Goal: Browse casually

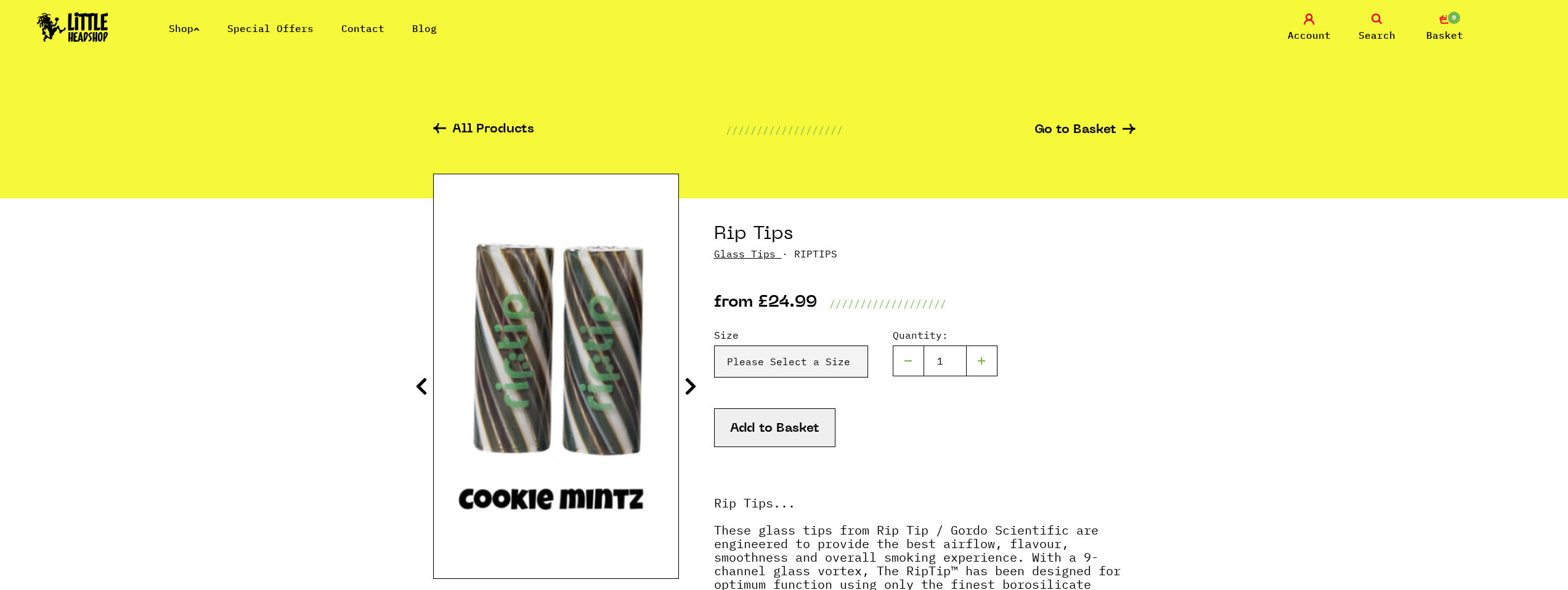
click at [688, 378] on icon at bounding box center [690, 386] width 13 height 20
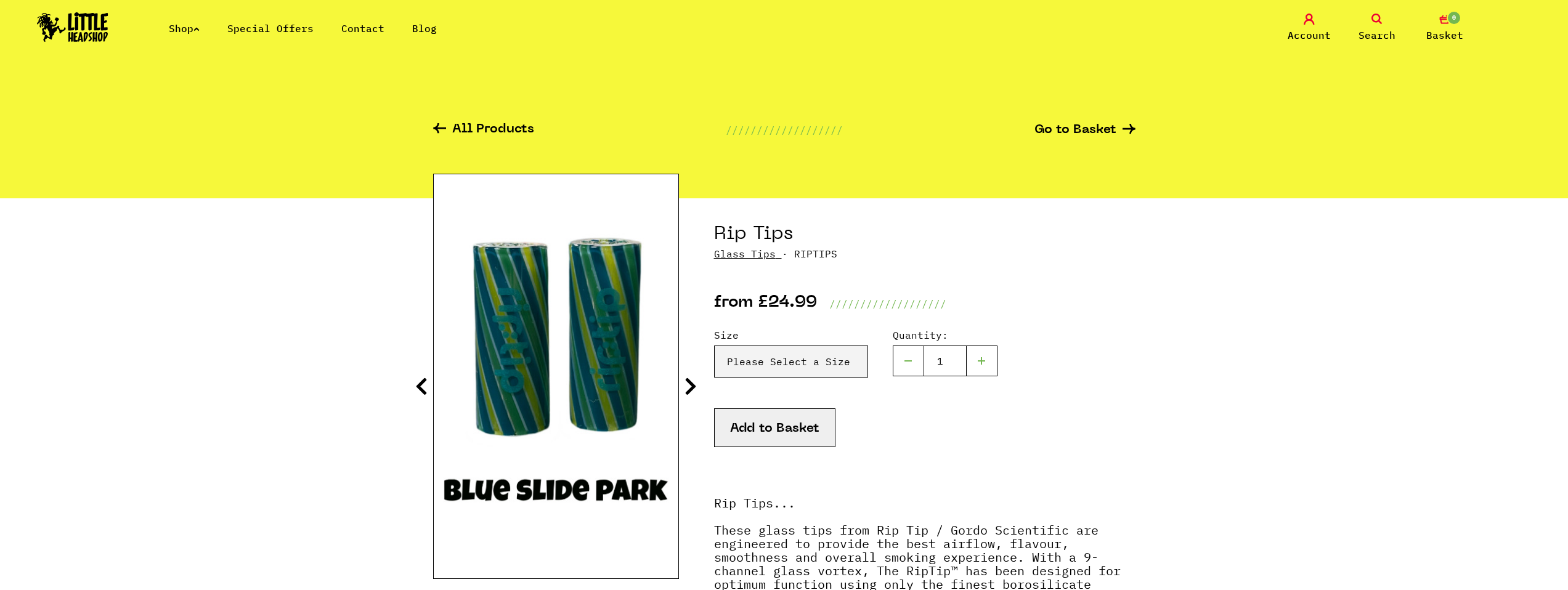
click at [690, 381] on icon at bounding box center [690, 386] width 13 height 20
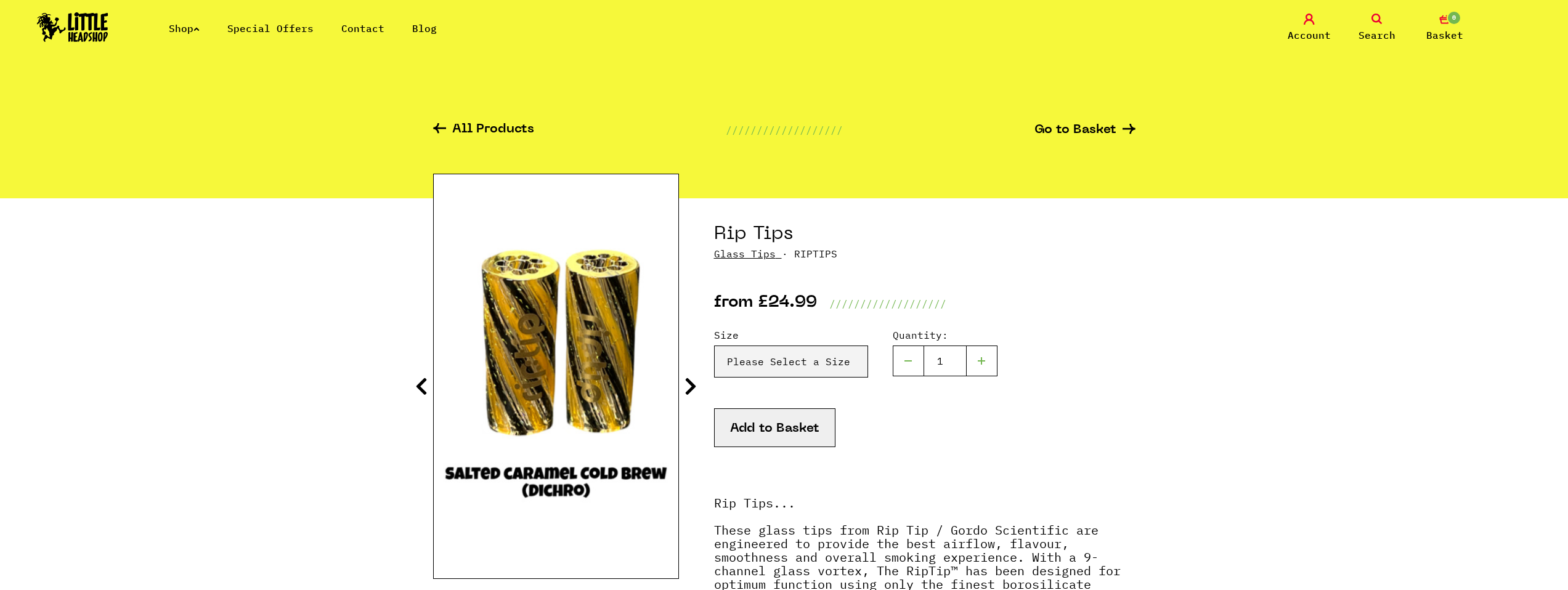
click at [690, 387] on icon at bounding box center [690, 386] width 13 height 20
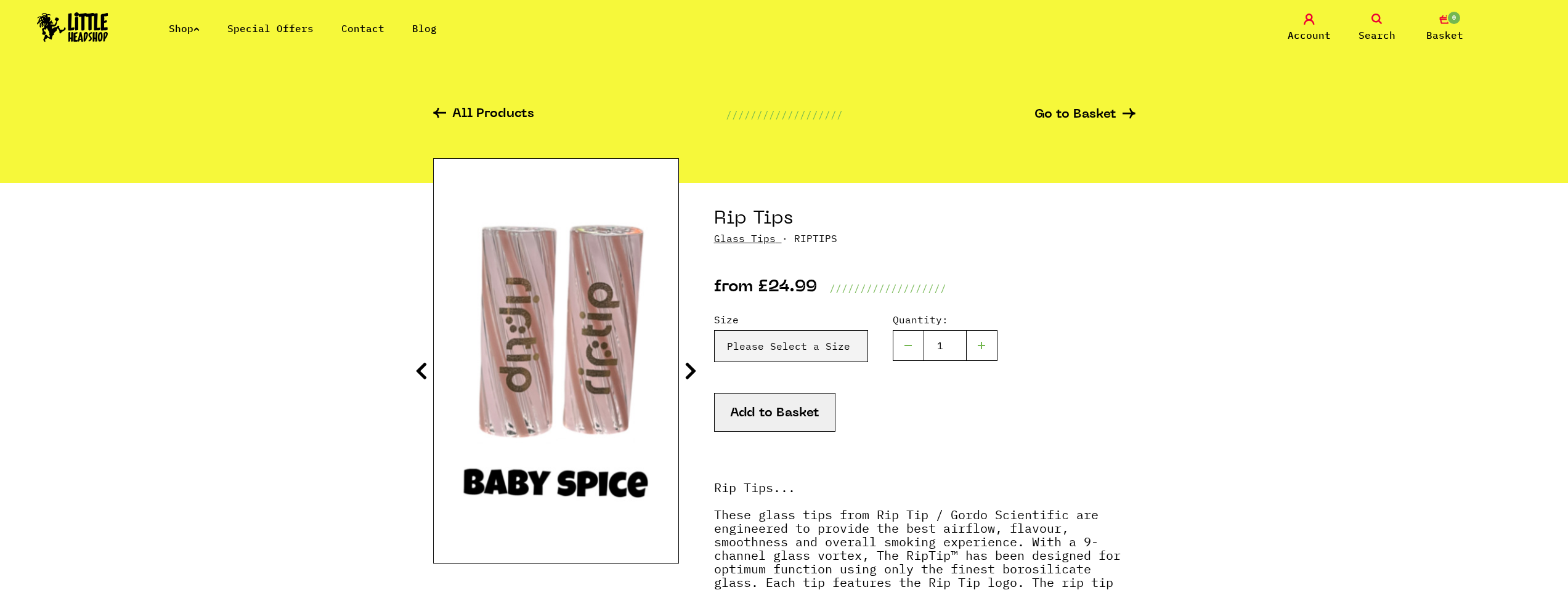
scroll to position [34, 0]
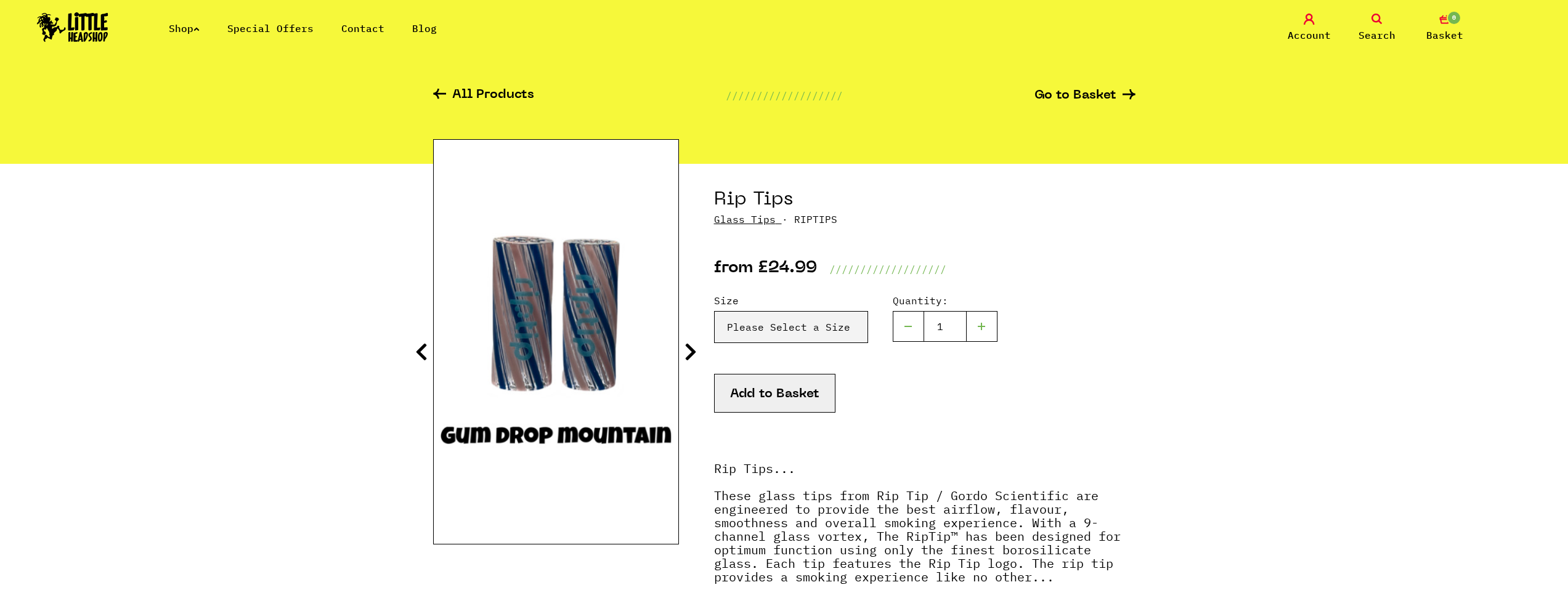
click at [695, 352] on icon at bounding box center [690, 352] width 13 height 20
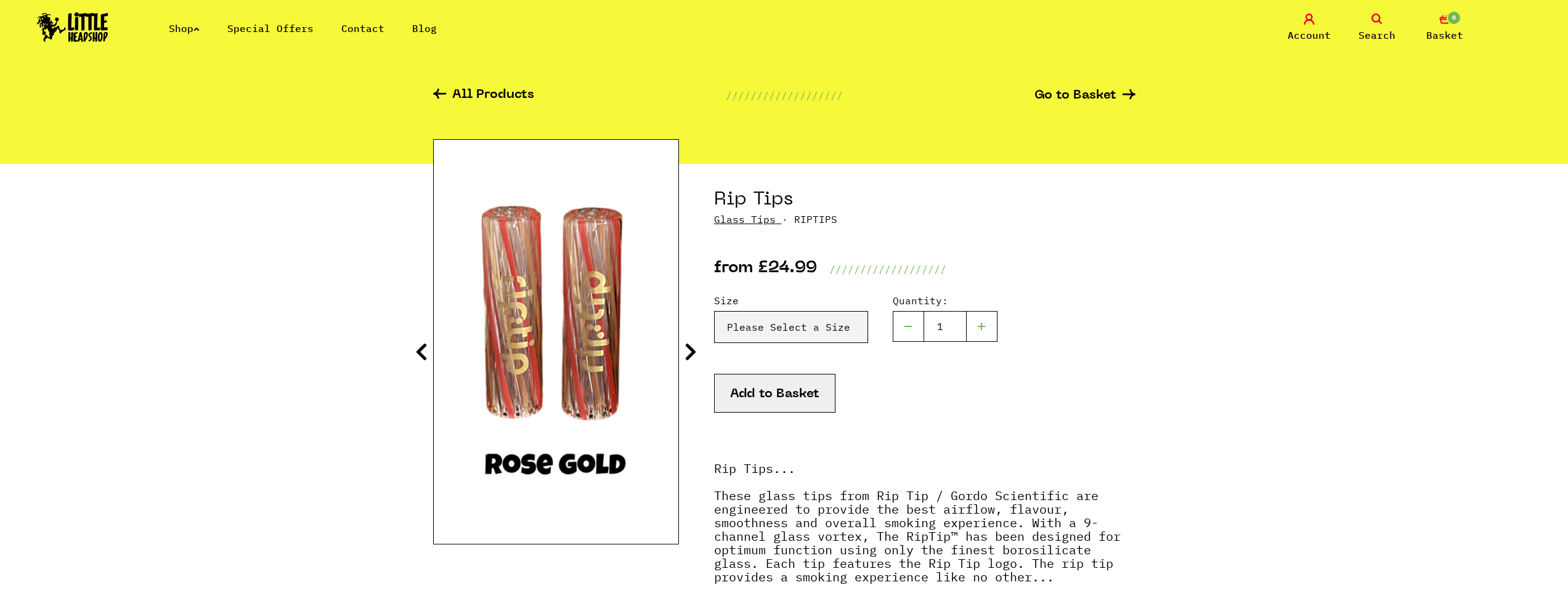
click at [695, 351] on icon at bounding box center [690, 352] width 13 height 20
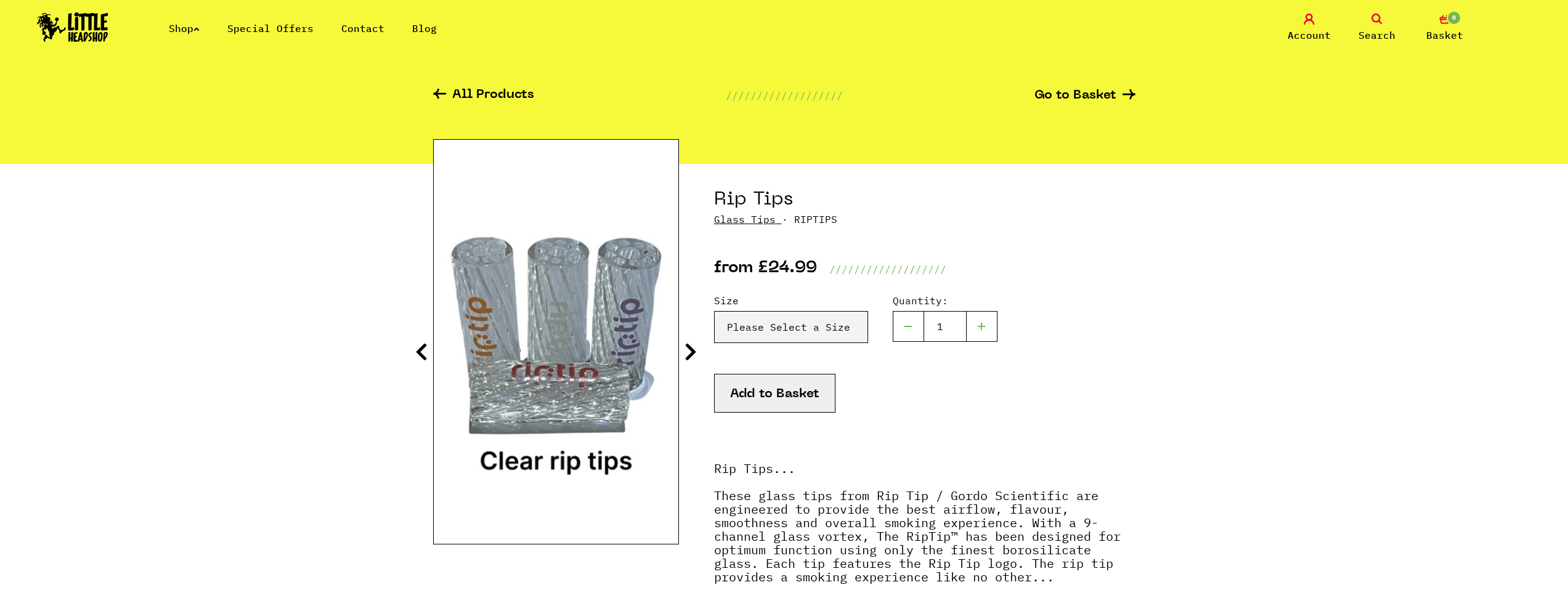
click at [695, 351] on icon at bounding box center [690, 352] width 13 height 20
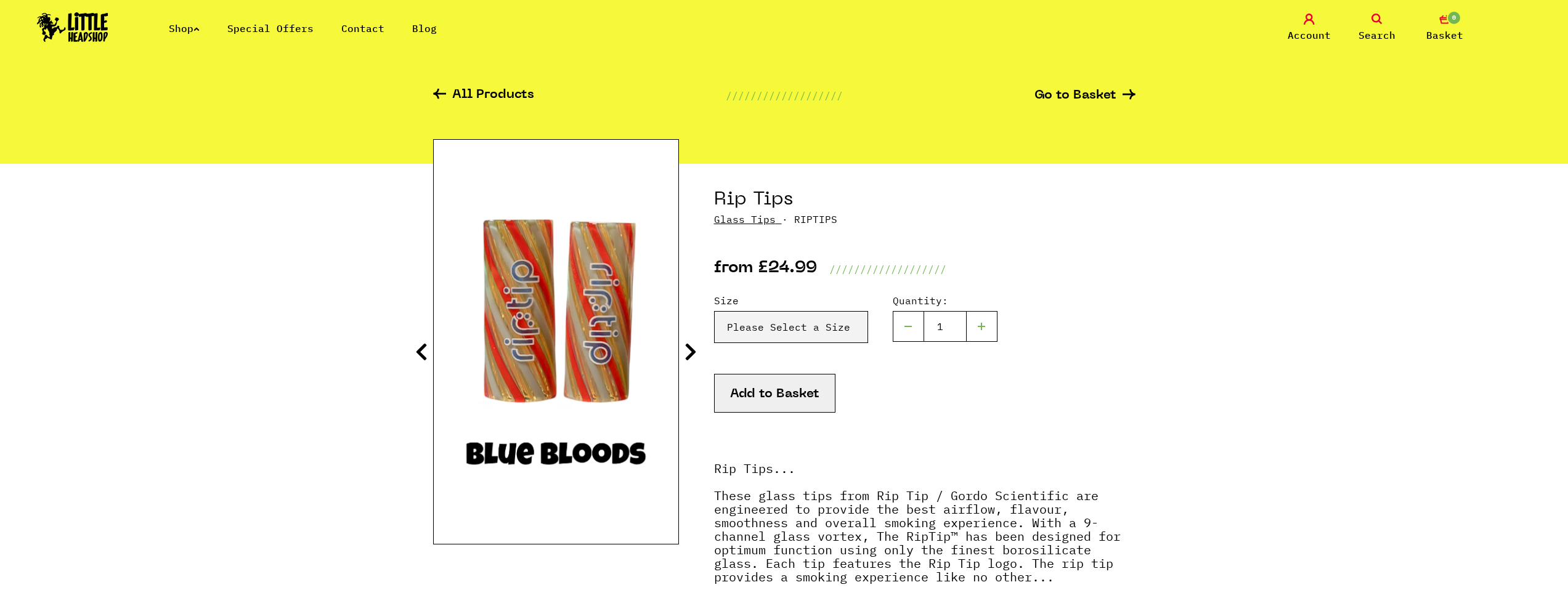
click at [695, 351] on icon at bounding box center [690, 352] width 13 height 20
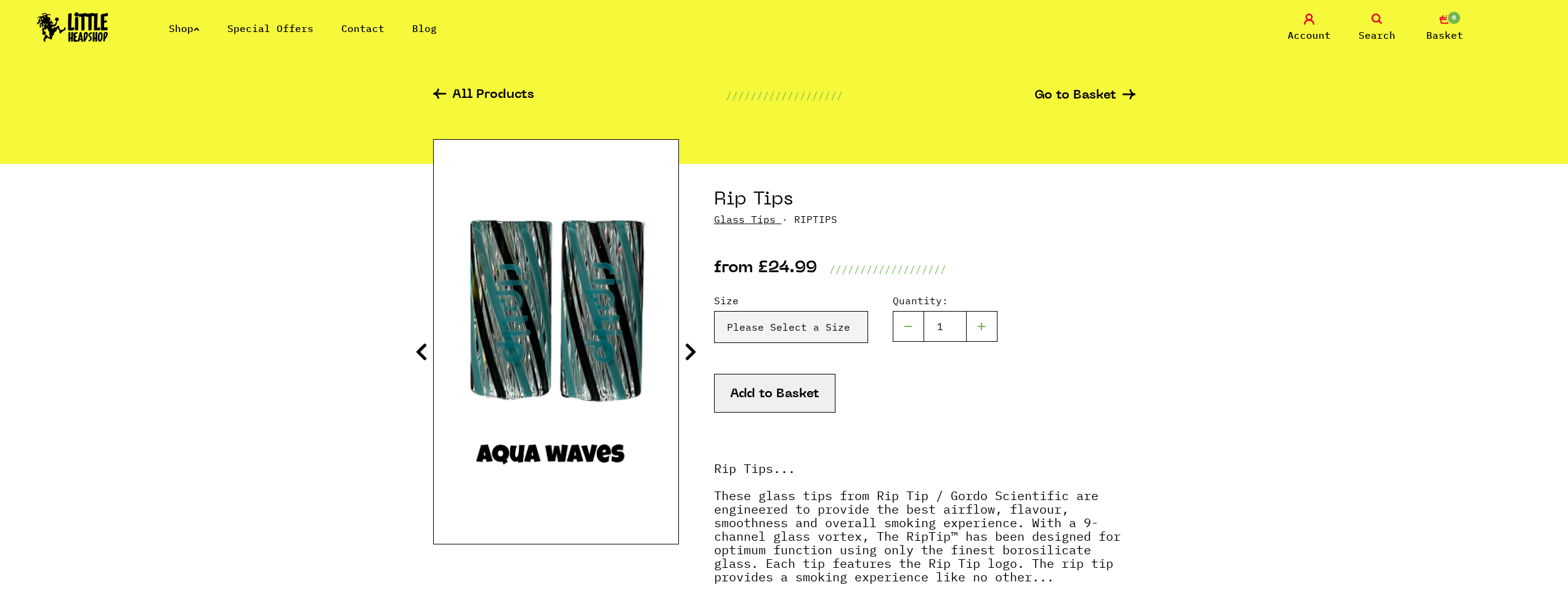
click at [695, 351] on icon at bounding box center [690, 352] width 13 height 20
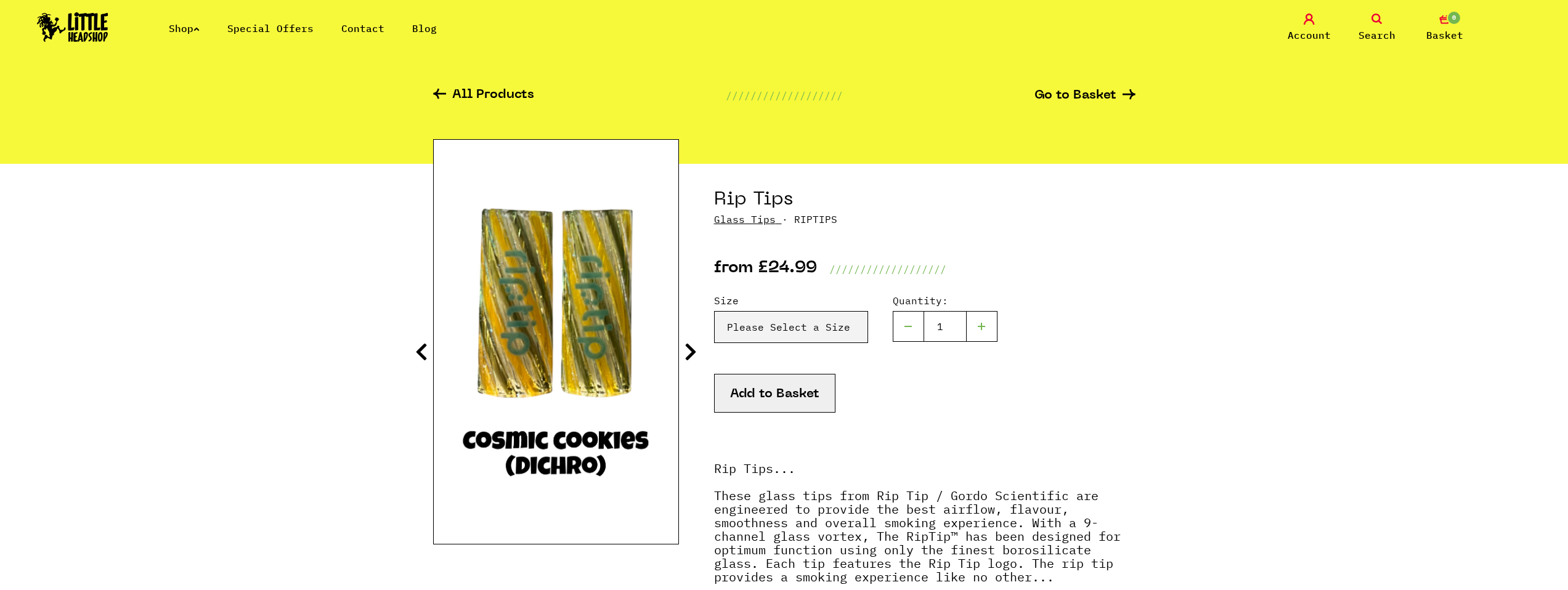
click at [695, 351] on icon at bounding box center [690, 352] width 13 height 20
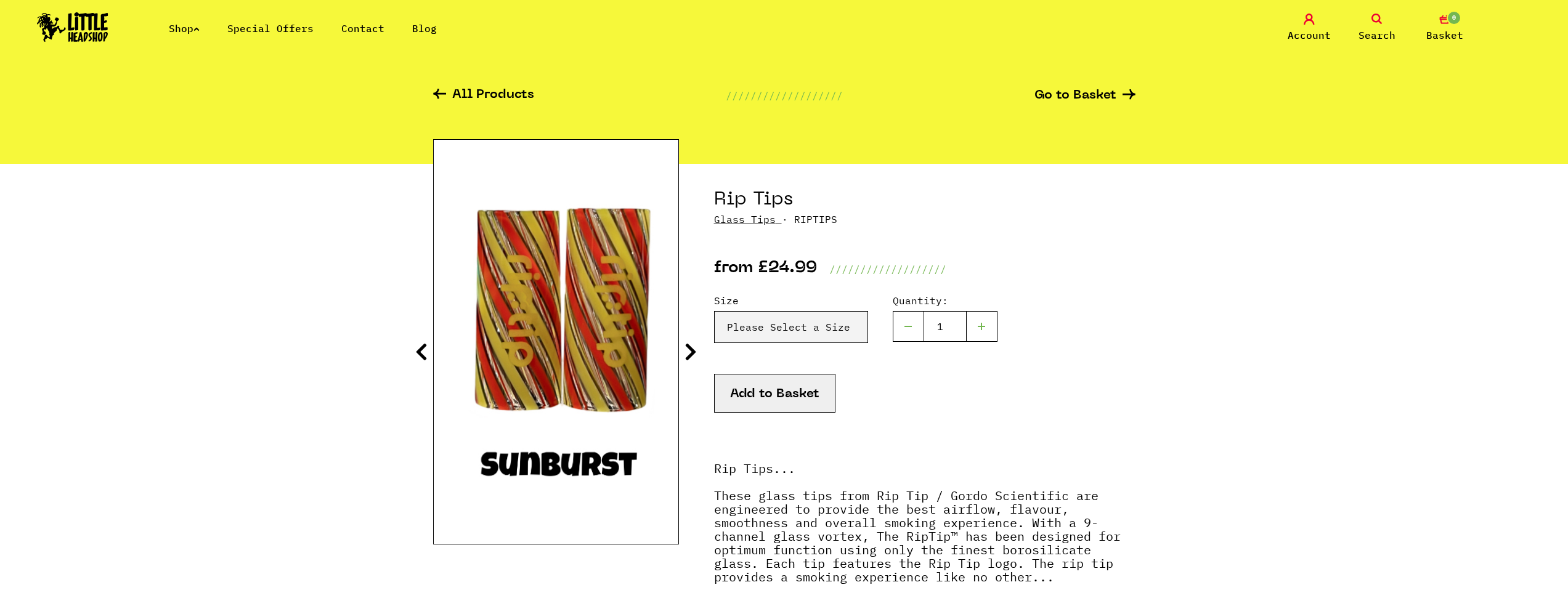
click at [693, 350] on icon at bounding box center [690, 352] width 13 height 20
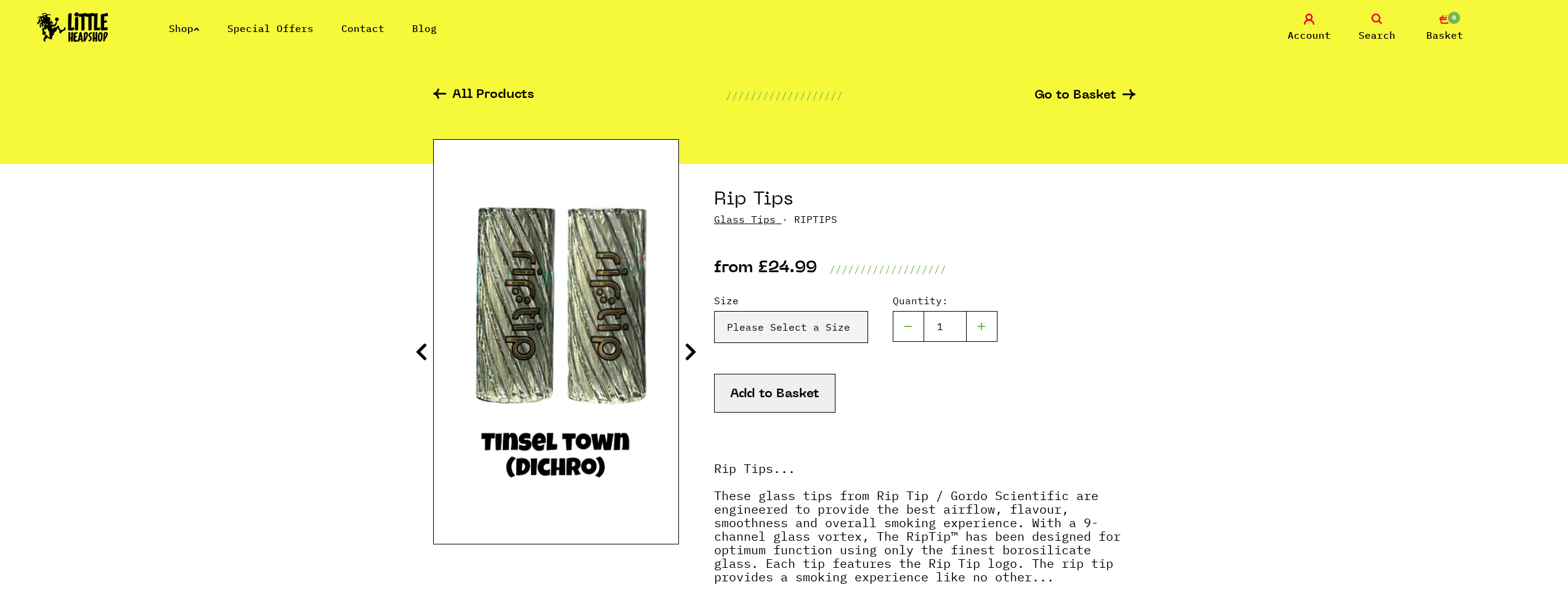
click at [693, 350] on icon at bounding box center [690, 352] width 13 height 20
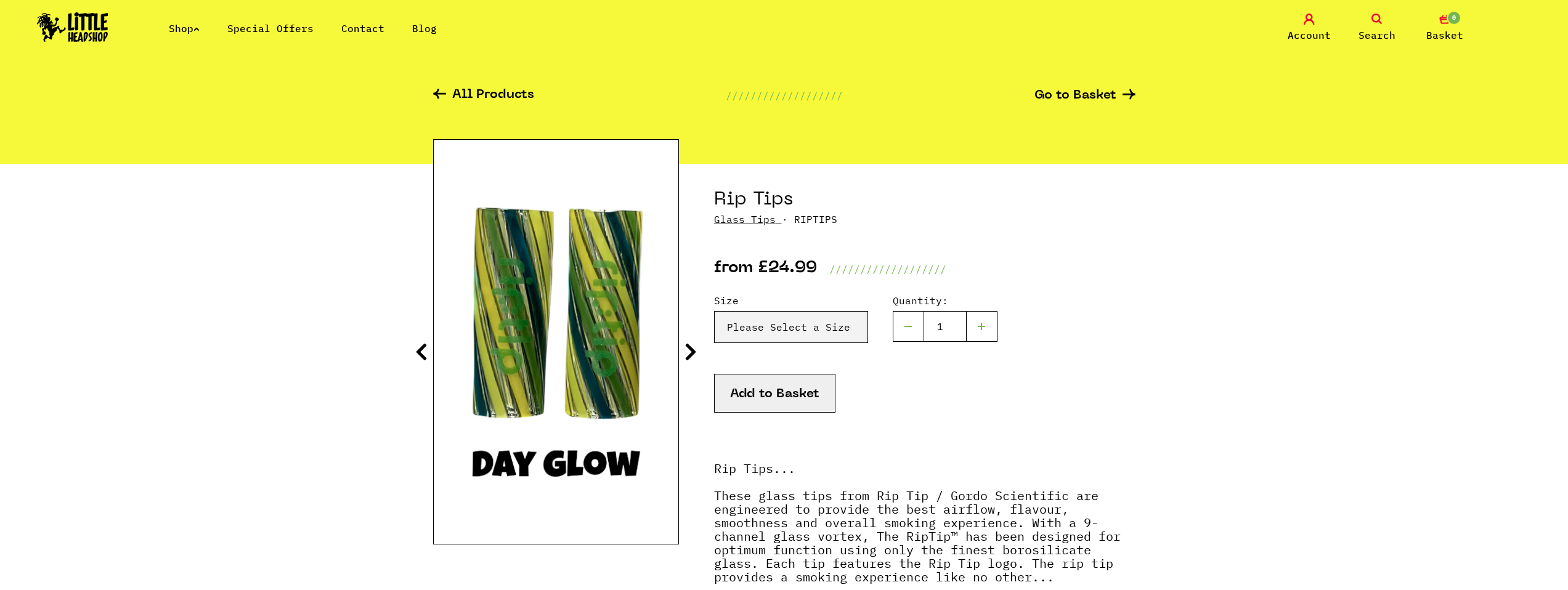
click at [693, 350] on icon at bounding box center [690, 352] width 13 height 20
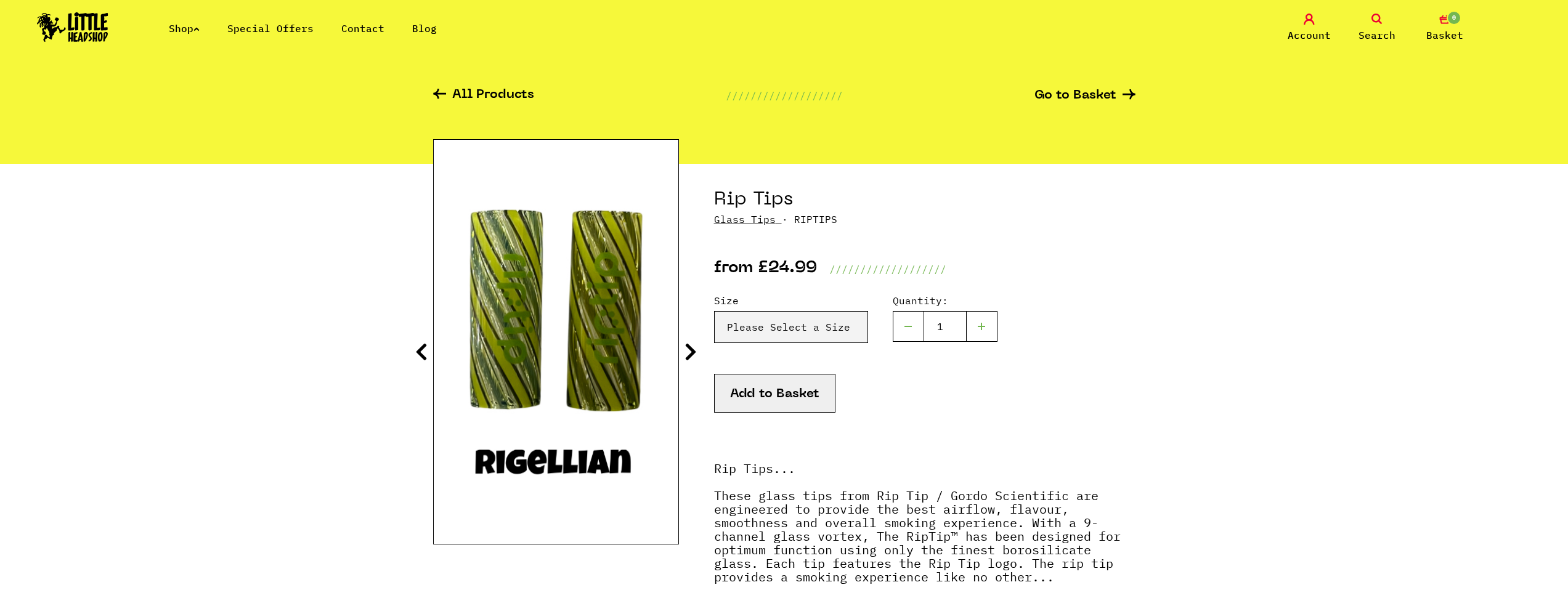
click at [693, 350] on icon at bounding box center [690, 352] width 13 height 20
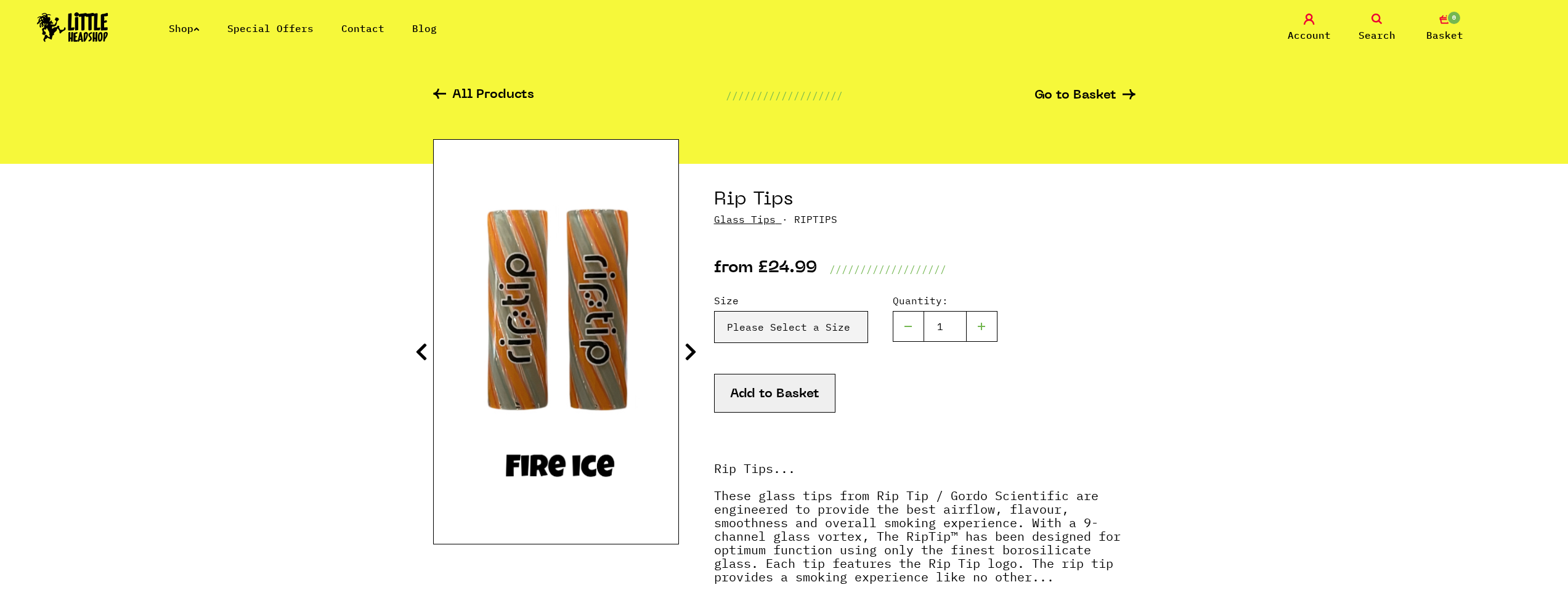
click at [693, 351] on icon at bounding box center [690, 352] width 13 height 20
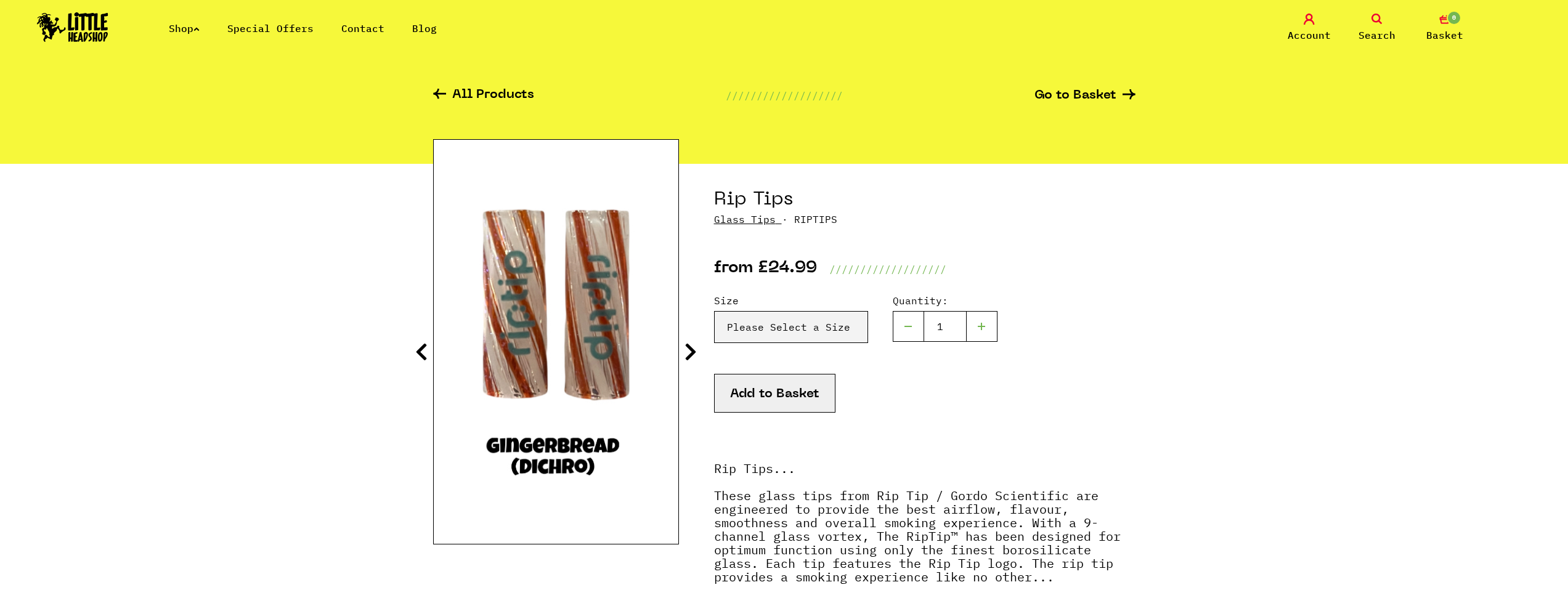
click at [693, 351] on icon at bounding box center [690, 352] width 13 height 20
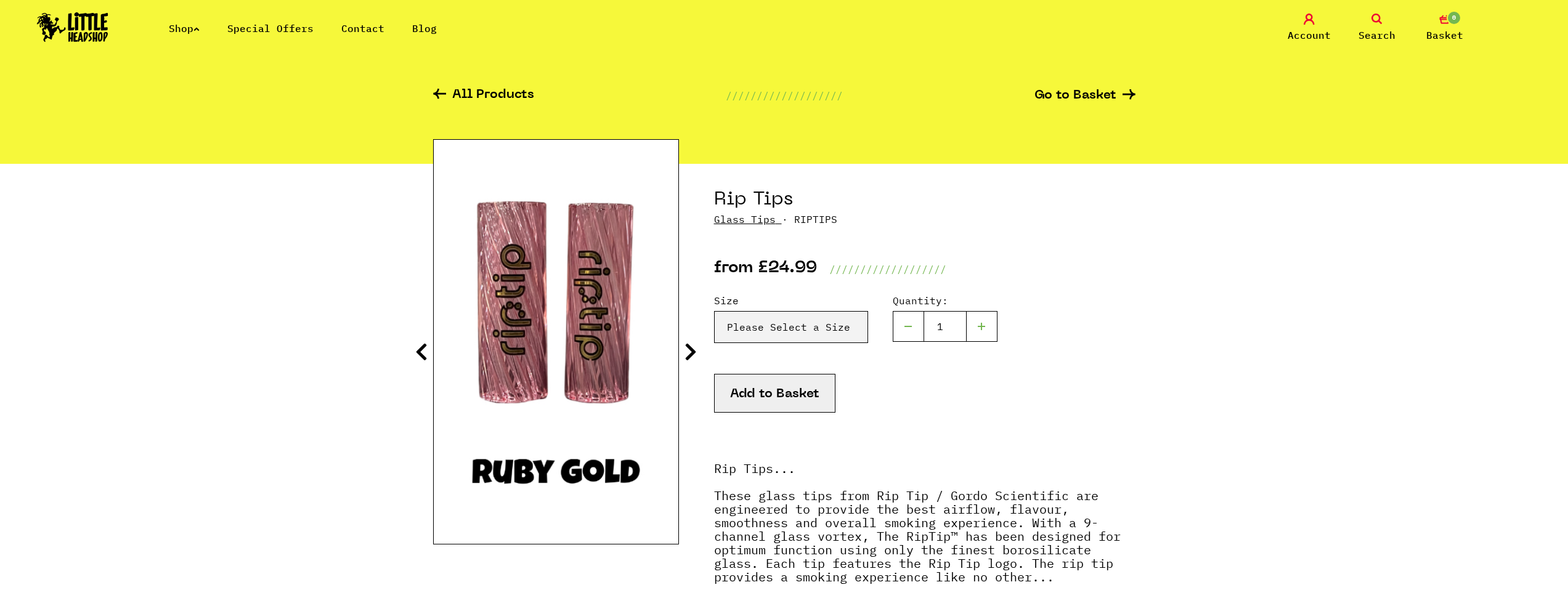
click at [693, 351] on icon at bounding box center [690, 352] width 13 height 20
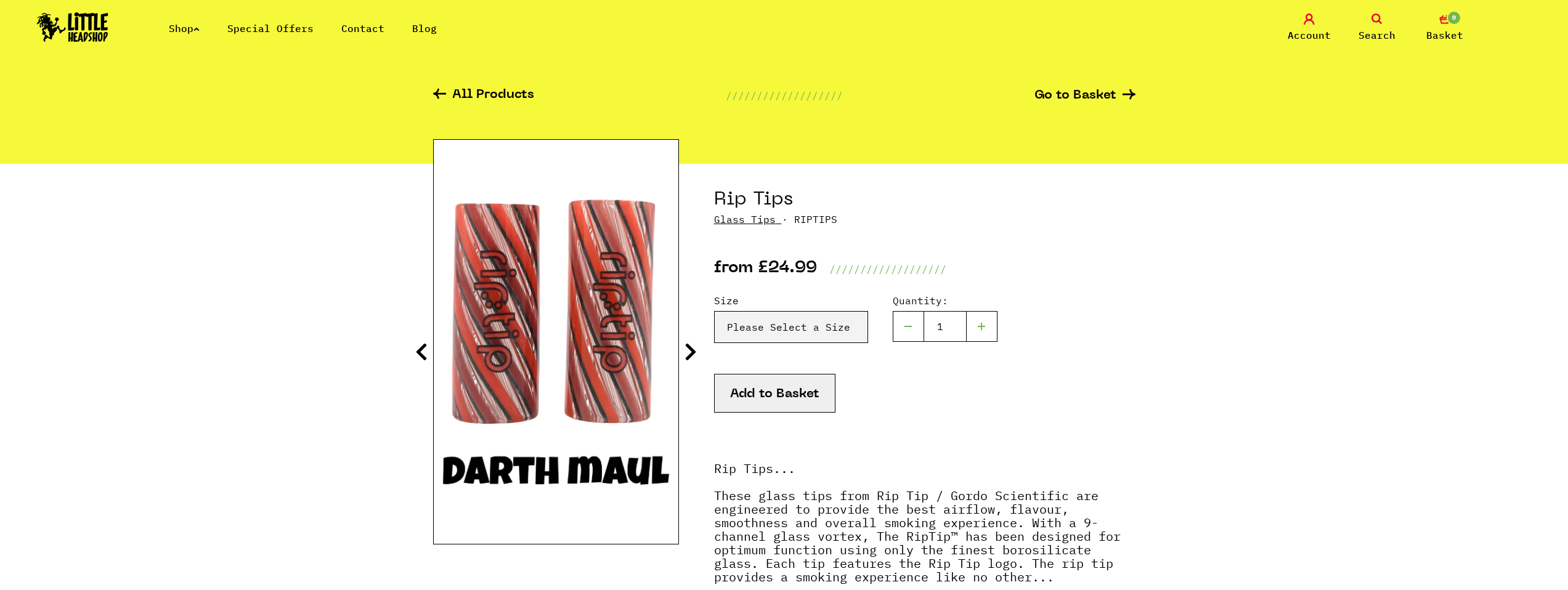
click at [693, 351] on icon at bounding box center [690, 352] width 13 height 20
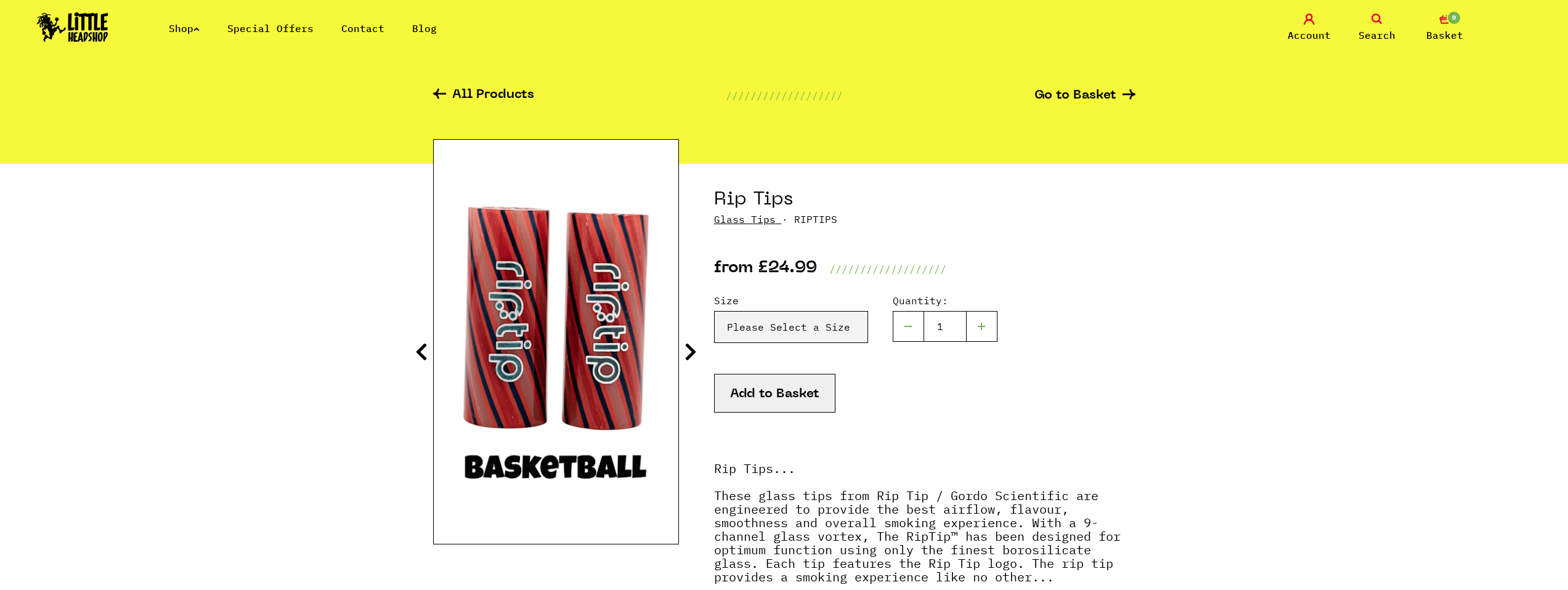
click at [693, 351] on icon at bounding box center [690, 352] width 13 height 20
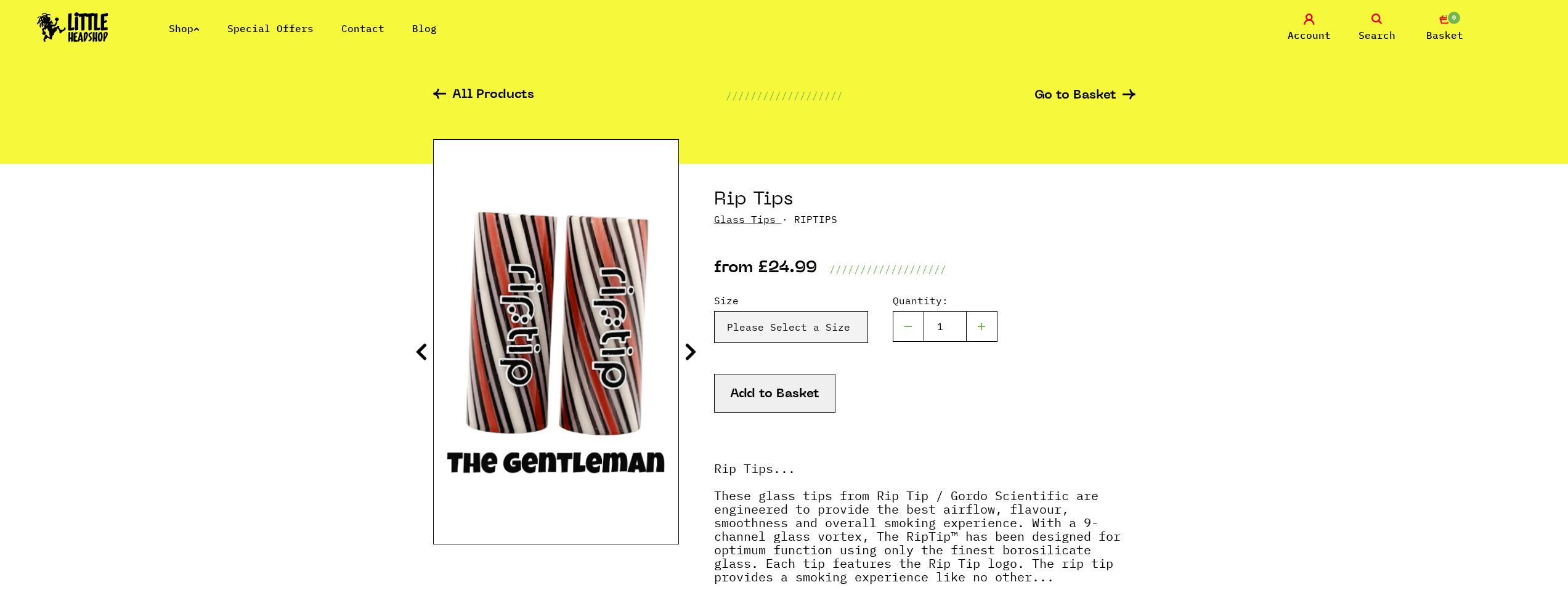
click at [693, 351] on icon at bounding box center [690, 352] width 13 height 20
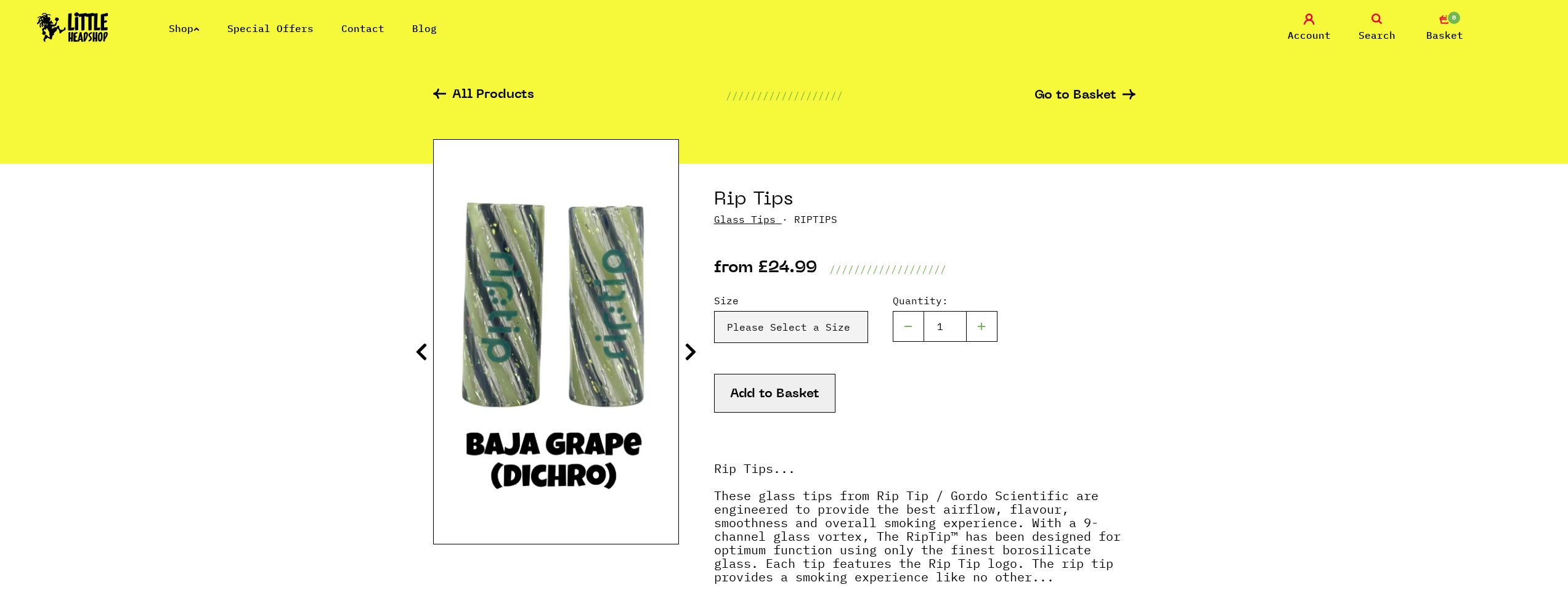
click at [693, 351] on icon at bounding box center [690, 352] width 13 height 20
